Goal: Task Accomplishment & Management: Complete application form

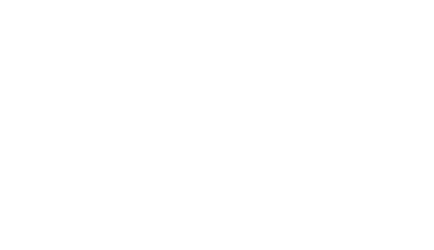
click at [0, 0] on html at bounding box center [0, 0] width 0 height 0
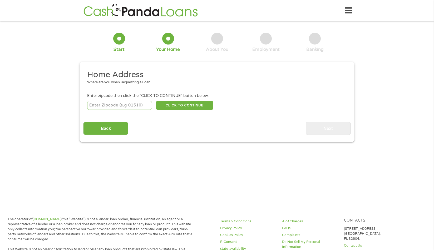
click at [117, 107] on input "number" at bounding box center [119, 105] width 65 height 9
type input "66112"
select select "[US_STATE]"
click at [194, 102] on button "CLICK TO CONTINUE" at bounding box center [184, 105] width 57 height 9
type input "66112"
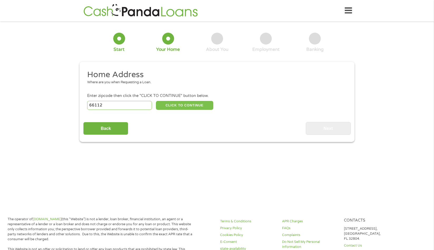
type input "[US_STATE][GEOGRAPHIC_DATA]"
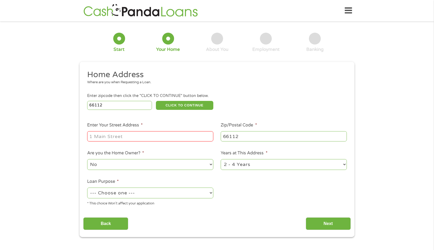
click at [122, 137] on input "Enter Your Street Address *" at bounding box center [150, 136] width 126 height 10
type input "[STREET_ADDRESS]"
click at [210, 193] on select "--- Choose one --- Pay Bills Debt Consolidation Home Improvement Major Purchase…" at bounding box center [150, 192] width 126 height 11
select select "other"
click at [87, 187] on select "--- Choose one --- Pay Bills Debt Consolidation Home Improvement Major Purchase…" at bounding box center [150, 192] width 126 height 11
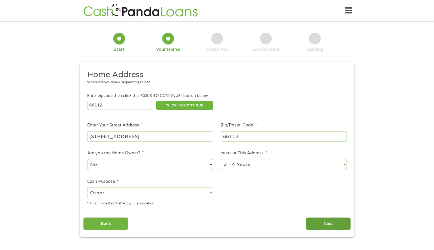
click at [325, 223] on input "Next" at bounding box center [328, 223] width 45 height 13
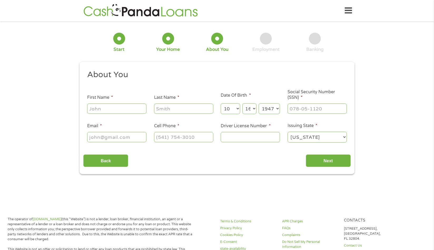
scroll to position [2, 2]
click at [113, 105] on div at bounding box center [116, 109] width 59 height 12
click at [114, 108] on input "First Name *" at bounding box center [116, 108] width 59 height 10
type input "[PERSON_NAME]"
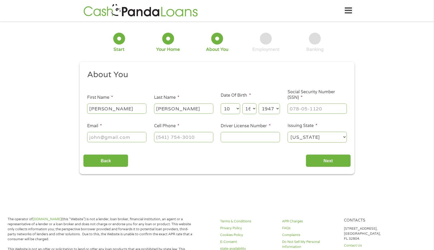
type input "[EMAIL_ADDRESS][DOMAIN_NAME]"
type input "[PHONE_NUMBER]"
drag, startPoint x: 323, startPoint y: 107, endPoint x: 287, endPoint y: 113, distance: 35.8
click at [288, 113] on input "___-__-____" at bounding box center [316, 108] width 59 height 10
type input "515-48-7246"
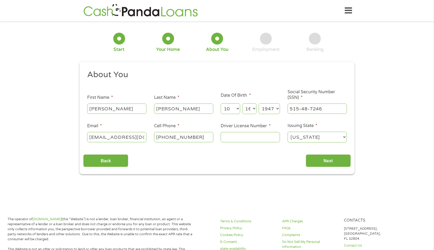
click at [225, 137] on input "Driver License Number *" at bounding box center [250, 137] width 59 height 10
type input "KO-26-9998"
click at [326, 158] on input "Next" at bounding box center [328, 160] width 45 height 13
click at [324, 159] on input "Next" at bounding box center [328, 160] width 45 height 13
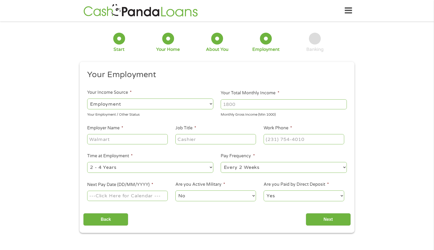
click at [239, 105] on input "Your Total Monthly Income *" at bounding box center [284, 104] width 126 height 10
type input "5000"
click at [103, 139] on input "Employer Name *" at bounding box center [127, 139] width 81 height 10
type input "Townhouse"
click at [192, 140] on input "Job Title *" at bounding box center [215, 139] width 81 height 10
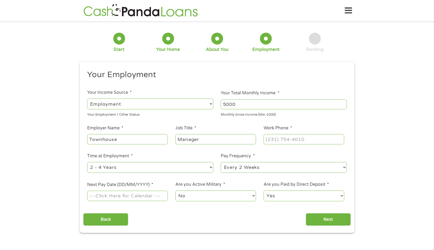
type input "Manager"
click at [271, 139] on input "(___) ___-____" at bounding box center [304, 139] width 81 height 10
type input "(_91) 334-2861"
drag, startPoint x: 119, startPoint y: 167, endPoint x: 130, endPoint y: 168, distance: 11.5
click at [120, 167] on select "--- Choose one --- 1 Year or less 1 - 2 Years 2 - 4 Years Over 4 Years" at bounding box center [150, 167] width 126 height 11
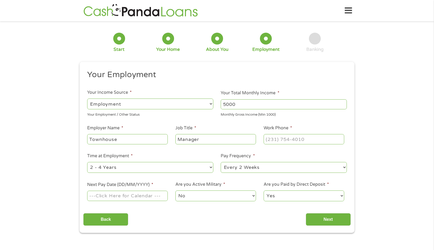
select select "60months"
click at [87, 162] on select "--- Choose one --- 1 Year or less 1 - 2 Years 2 - 4 Years Over 4 Years" at bounding box center [150, 167] width 126 height 11
click at [103, 196] on input "Next Pay Date (DD/MM/YYYY) *" at bounding box center [127, 196] width 81 height 10
type input "[DATE]"
click at [326, 215] on input "Next" at bounding box center [328, 219] width 45 height 13
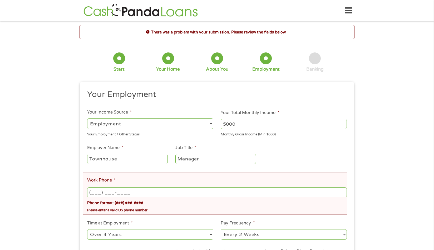
click at [104, 192] on input "(___) ___-____" at bounding box center [217, 192] width 260 height 10
drag, startPoint x: 132, startPoint y: 191, endPoint x: 88, endPoint y: 191, distance: 43.7
click at [88, 191] on input "(___) 913-3428" at bounding box center [217, 192] width 260 height 10
type input "[PHONE_NUMBER]"
click at [174, 206] on div "Please enter a valid US phone number." at bounding box center [217, 209] width 260 height 7
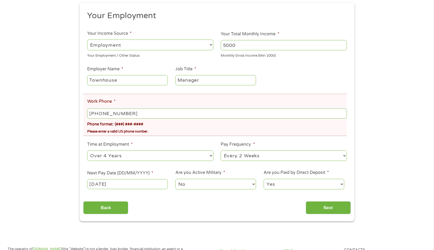
scroll to position [79, 0]
click at [324, 206] on input "Next" at bounding box center [328, 207] width 45 height 13
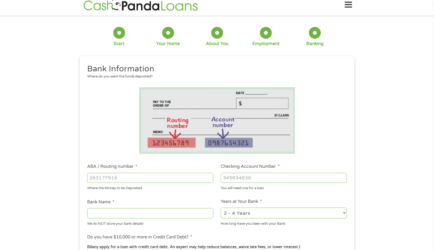
scroll to position [0, 0]
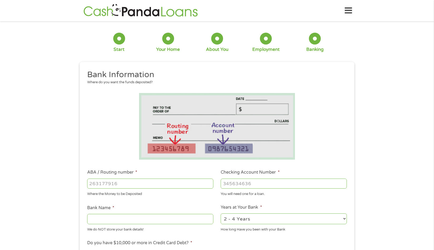
drag, startPoint x: 120, startPoint y: 184, endPoint x: 82, endPoint y: 181, distance: 38.3
click at [82, 181] on div "This field is hidden when viewing the form gclid EAIaIQobChMI3JvvtvKAkAMV_CfUAR…" at bounding box center [217, 210] width 275 height 297
type input "301079183"
type input "MAINSTREET FEDERAL CREDIT UNION"
type input "301079183"
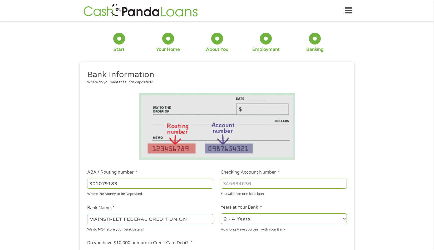
drag, startPoint x: 256, startPoint y: 182, endPoint x: 253, endPoint y: 182, distance: 2.6
click at [253, 182] on input "Checking Account Number *" at bounding box center [284, 183] width 126 height 10
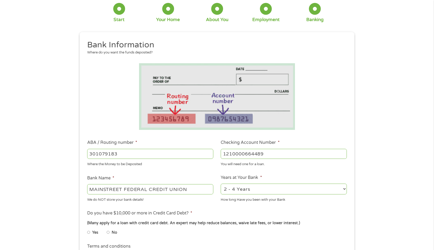
scroll to position [79, 0]
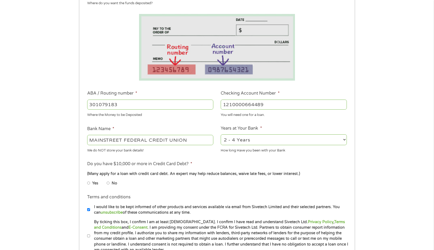
type input "1210000664489"
click at [108, 182] on input "No" at bounding box center [108, 183] width 3 height 8
radio input "true"
click at [88, 236] on input "By ticking this box, I confirm I am at least [DEMOGRAPHIC_DATA]. I confirm I ha…" at bounding box center [88, 236] width 3 height 8
checkbox input "true"
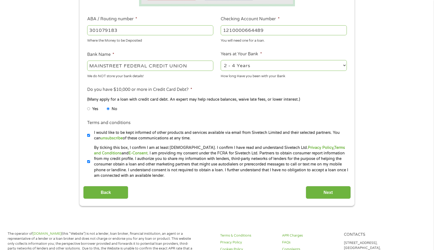
scroll to position [184, 0]
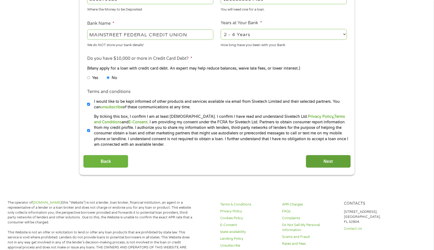
click at [315, 158] on input "Next" at bounding box center [328, 161] width 45 height 13
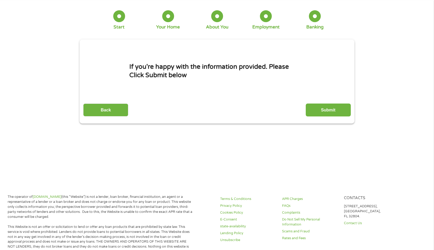
scroll to position [0, 0]
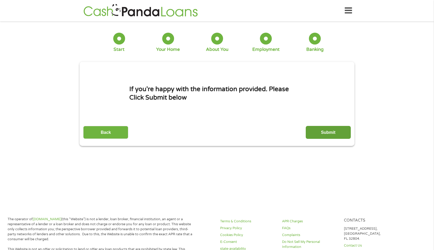
click at [321, 129] on input "Submit" at bounding box center [328, 132] width 45 height 13
